Goal: Task Accomplishment & Management: Use online tool/utility

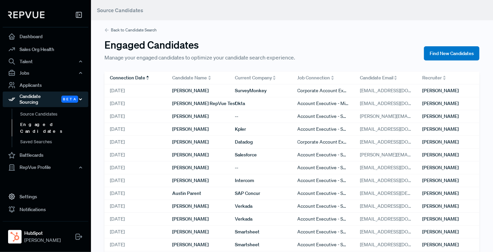
click at [43, 100] on div "Candidate Sourcing Beta" at bounding box center [46, 99] width 86 height 16
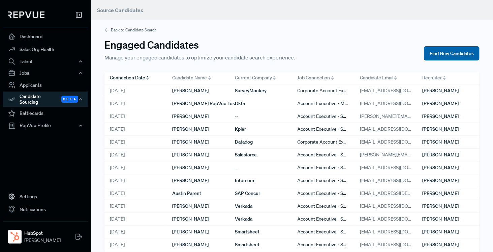
click at [463, 56] on button "Find New Candidates" at bounding box center [452, 53] width 56 height 14
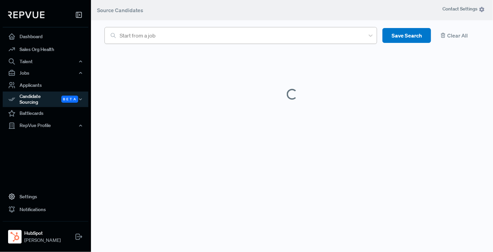
click at [178, 37] on div at bounding box center [241, 35] width 242 height 9
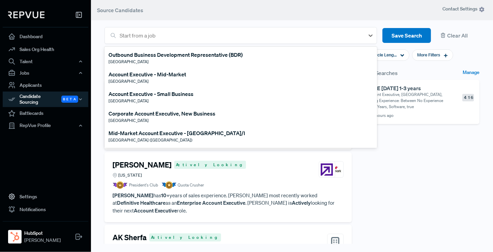
click at [178, 58] on div "Outbound Business Development Representative (BDR)" at bounding box center [176, 55] width 134 height 8
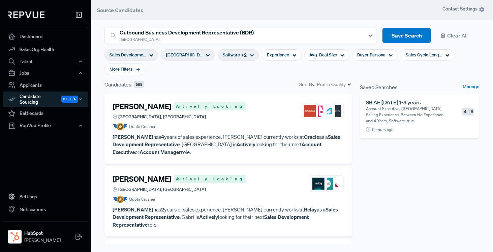
click at [147, 57] on div "Sales Development Representative" at bounding box center [132, 54] width 54 height 11
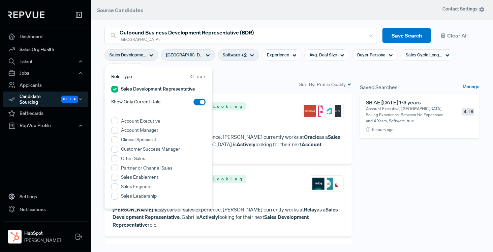
click at [240, 84] on div "Candidates 589 Sort By: Profile Quality" at bounding box center [228, 84] width 247 height 8
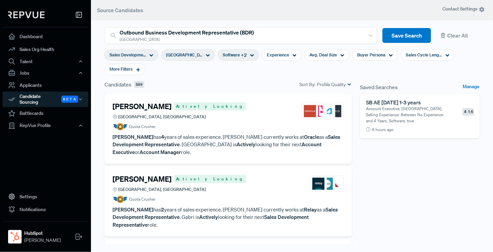
click at [237, 55] on div "Software + 2" at bounding box center [238, 54] width 41 height 11
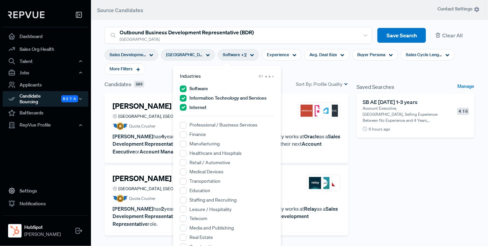
click at [301, 62] on section "Sales Development Representative [GEOGRAPHIC_DATA] Software + 2 Experience Avg.…" at bounding box center [290, 62] width 370 height 36
